Goal: Find specific page/section: Find specific page/section

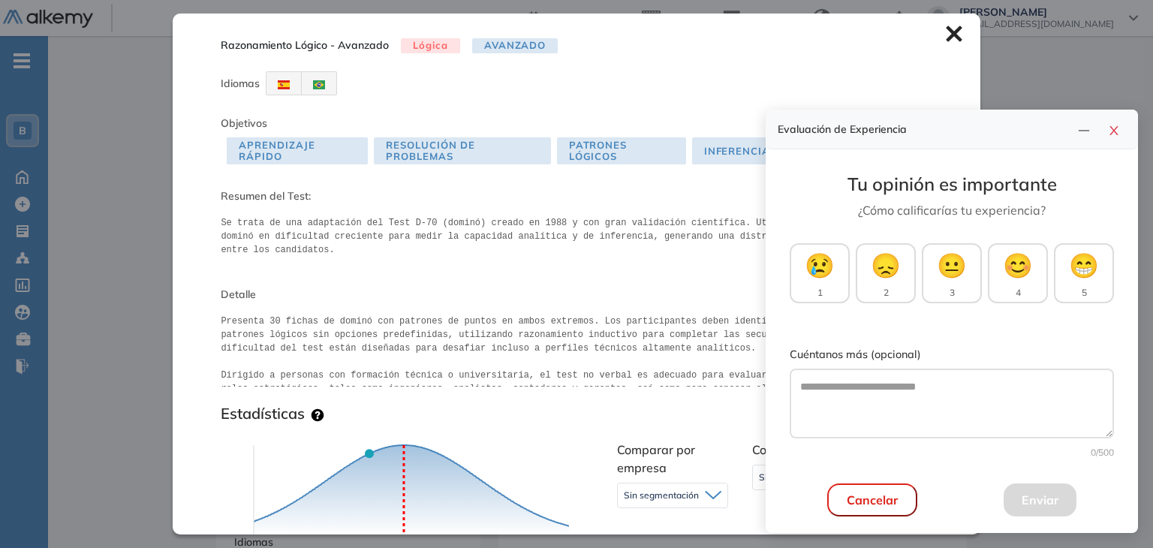
click at [946, 29] on icon at bounding box center [954, 34] width 16 height 16
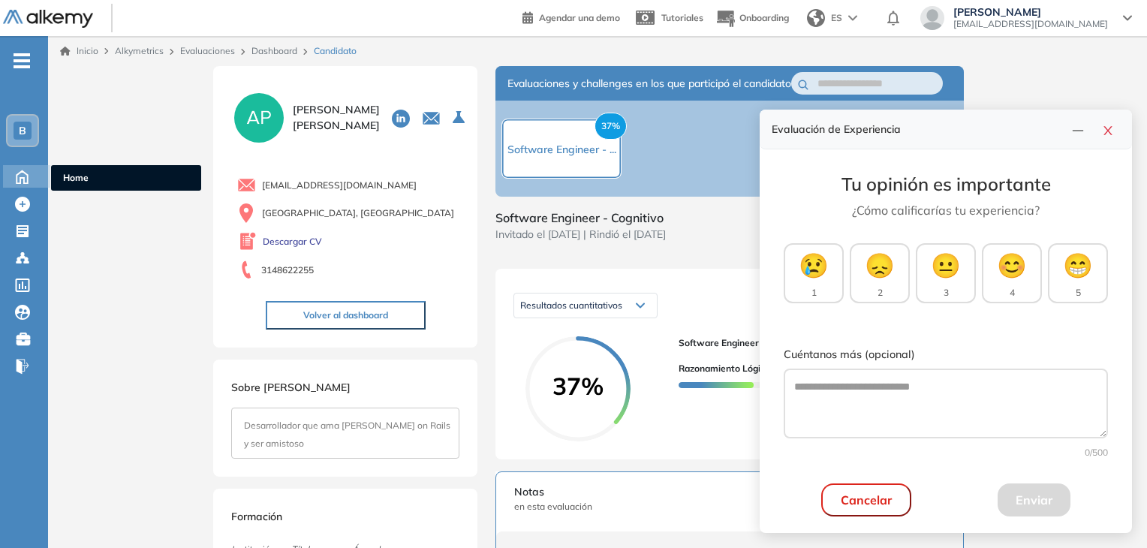
click at [22, 172] on icon at bounding box center [22, 176] width 26 height 18
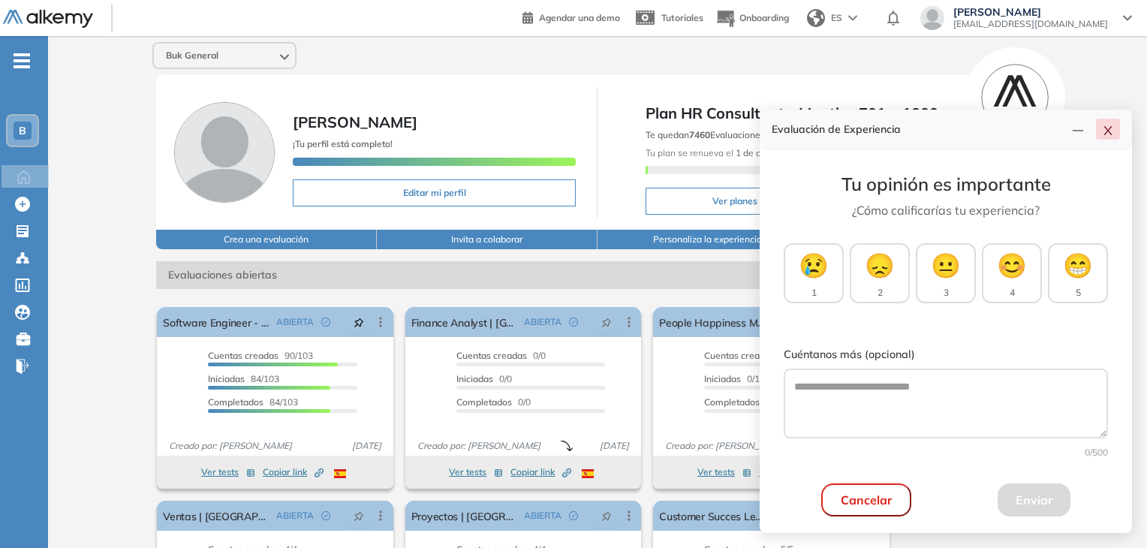
click at [1115, 133] on button "button" at bounding box center [1108, 129] width 24 height 21
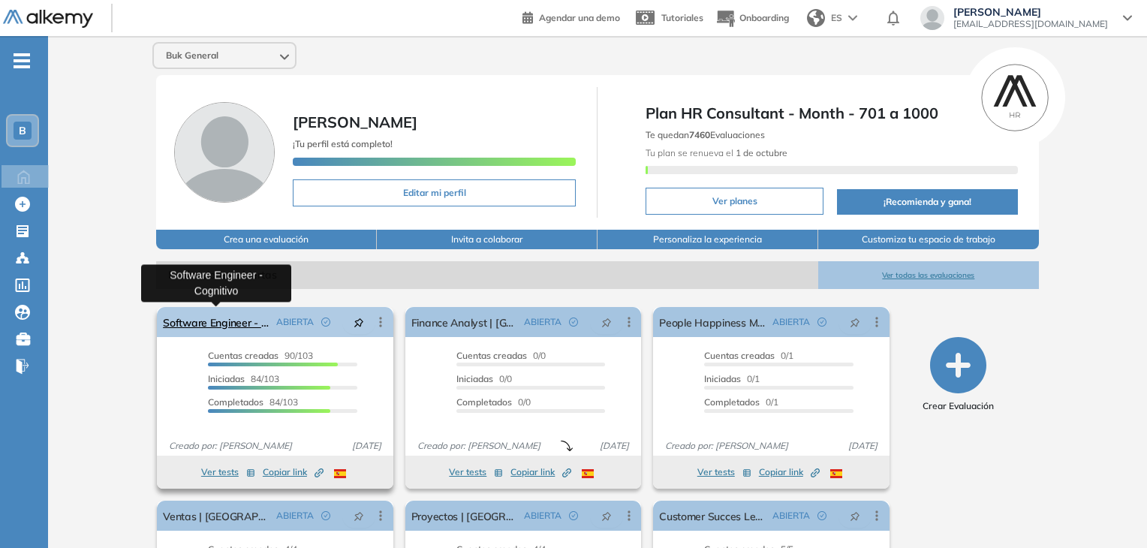
click at [191, 319] on link "Software Engineer - Cognitivo" at bounding box center [216, 322] width 107 height 30
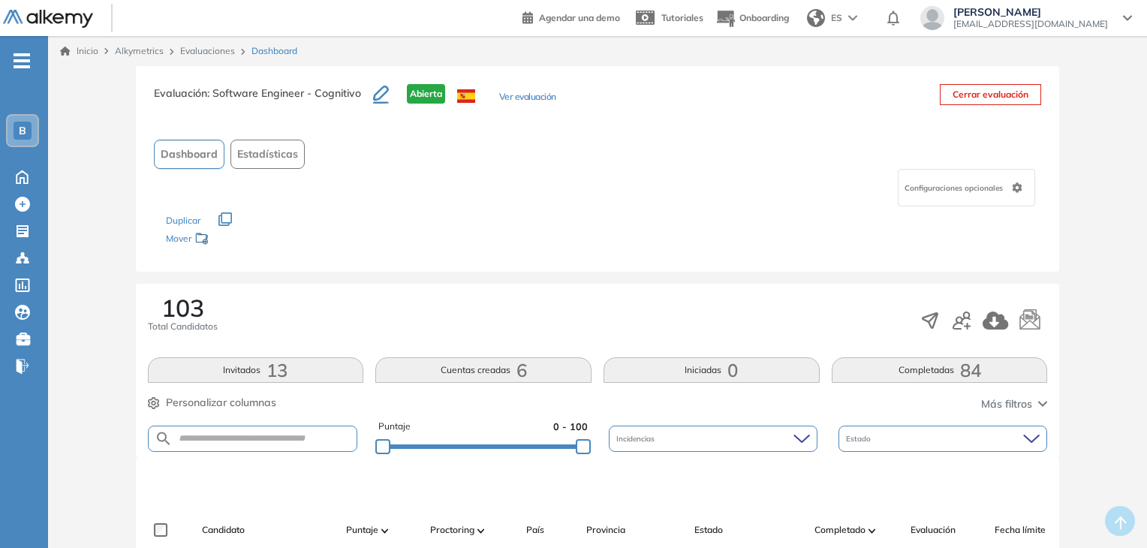
click at [218, 445] on form at bounding box center [253, 439] width 210 height 26
click at [224, 429] on form at bounding box center [253, 439] width 210 height 26
click at [222, 438] on input "text" at bounding box center [265, 438] width 185 height 11
type input "********"
